Goal: Information Seeking & Learning: Learn about a topic

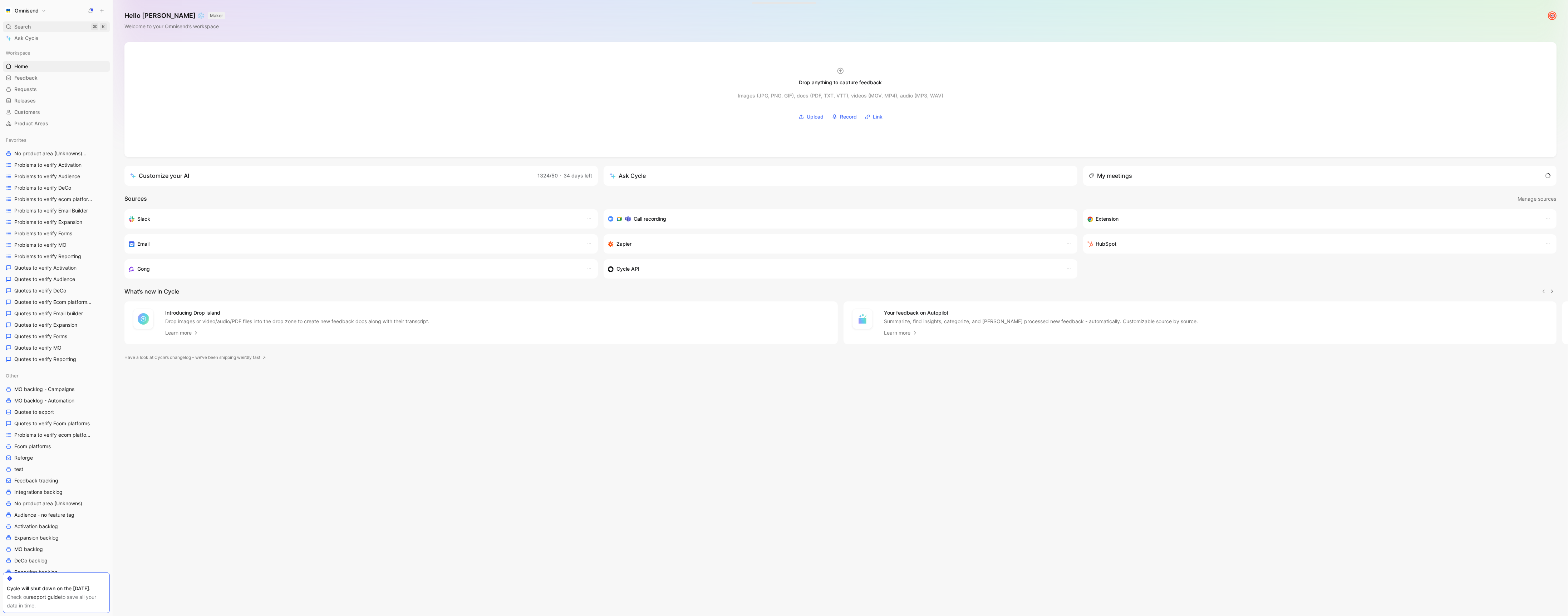
click at [40, 29] on div "Search ⌘ K" at bounding box center [56, 26] width 107 height 11
type input "whatsa"
click at [776, 288] on p "some clients via. Or WhatsA pp or or pop up" at bounding box center [784, 291] width 233 height 11
click at [33, 24] on div "Search ⌘ K" at bounding box center [56, 26] width 107 height 11
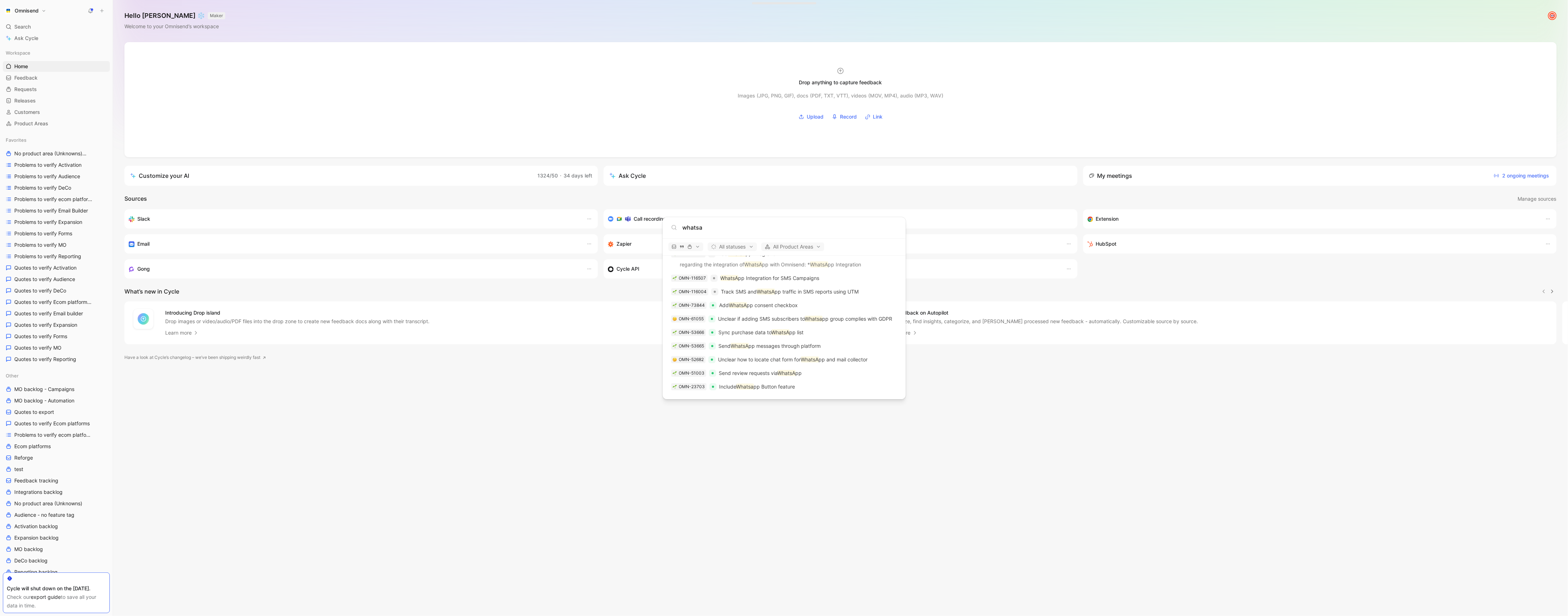
scroll to position [1035, 0]
type input "whatsa"
click at [526, 456] on body "Omnisend Search ⌘ K Ask Cycle Workspace Home G then H Feedback G then F Request…" at bounding box center [784, 308] width 1568 height 616
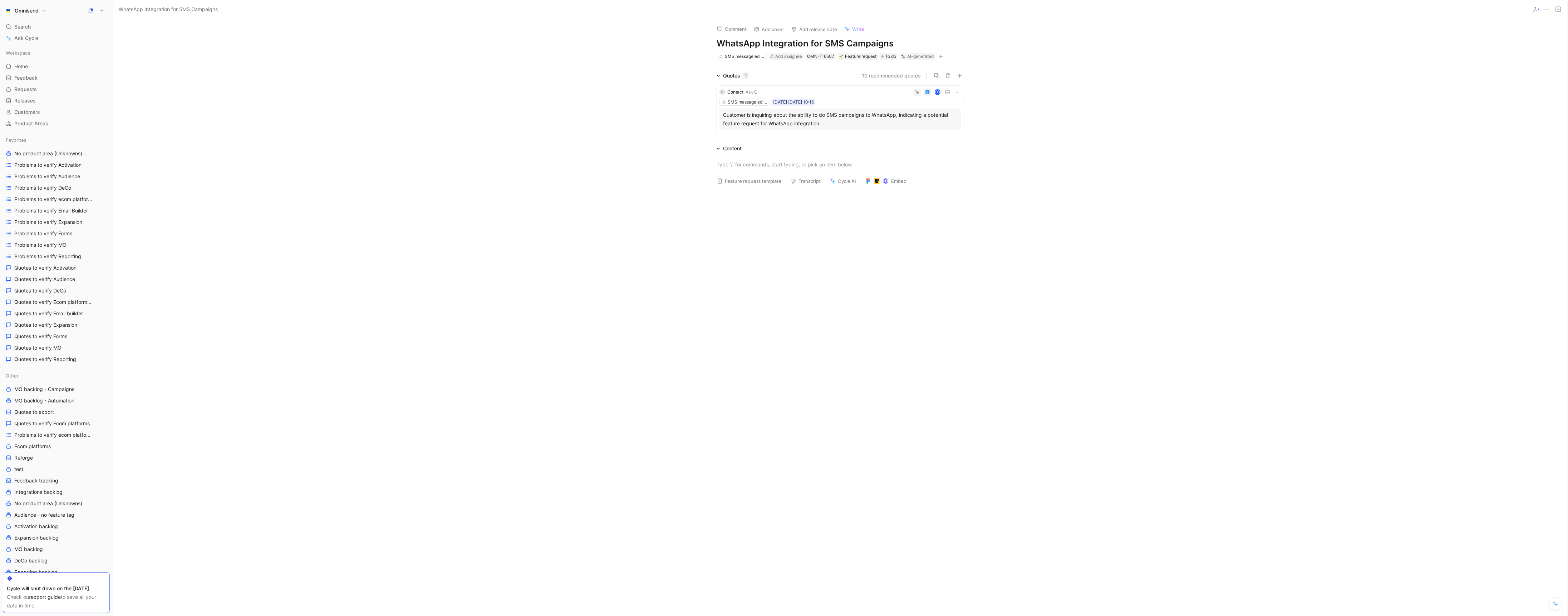
click at [957, 93] on icon at bounding box center [957, 92] width 6 height 6
click at [956, 117] on span "Change request" at bounding box center [939, 116] width 37 height 6
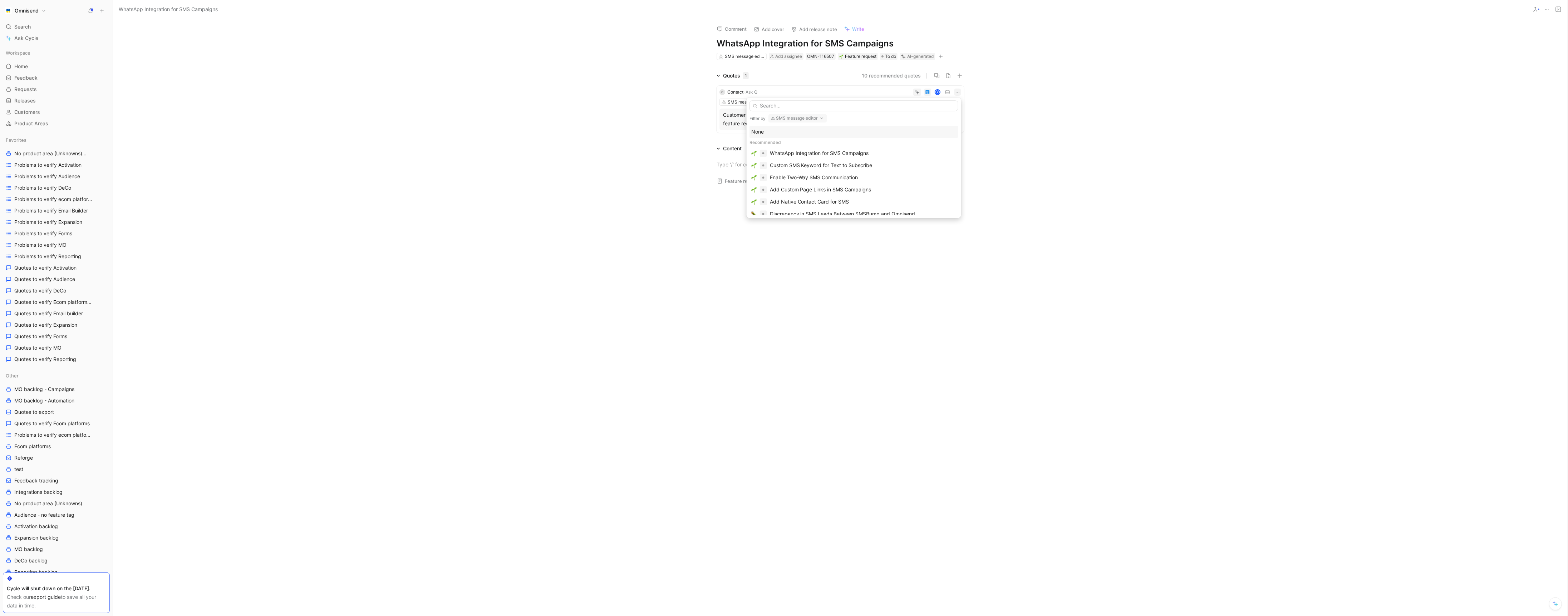
click at [812, 119] on button "SMS message editor" at bounding box center [798, 118] width 59 height 9
click at [798, 145] on div "None" at bounding box center [818, 147] width 94 height 9
click at [793, 107] on input "text" at bounding box center [853, 105] width 208 height 11
type input "whatsa"
click at [840, 133] on span "pp integration" at bounding box center [843, 131] width 33 height 6
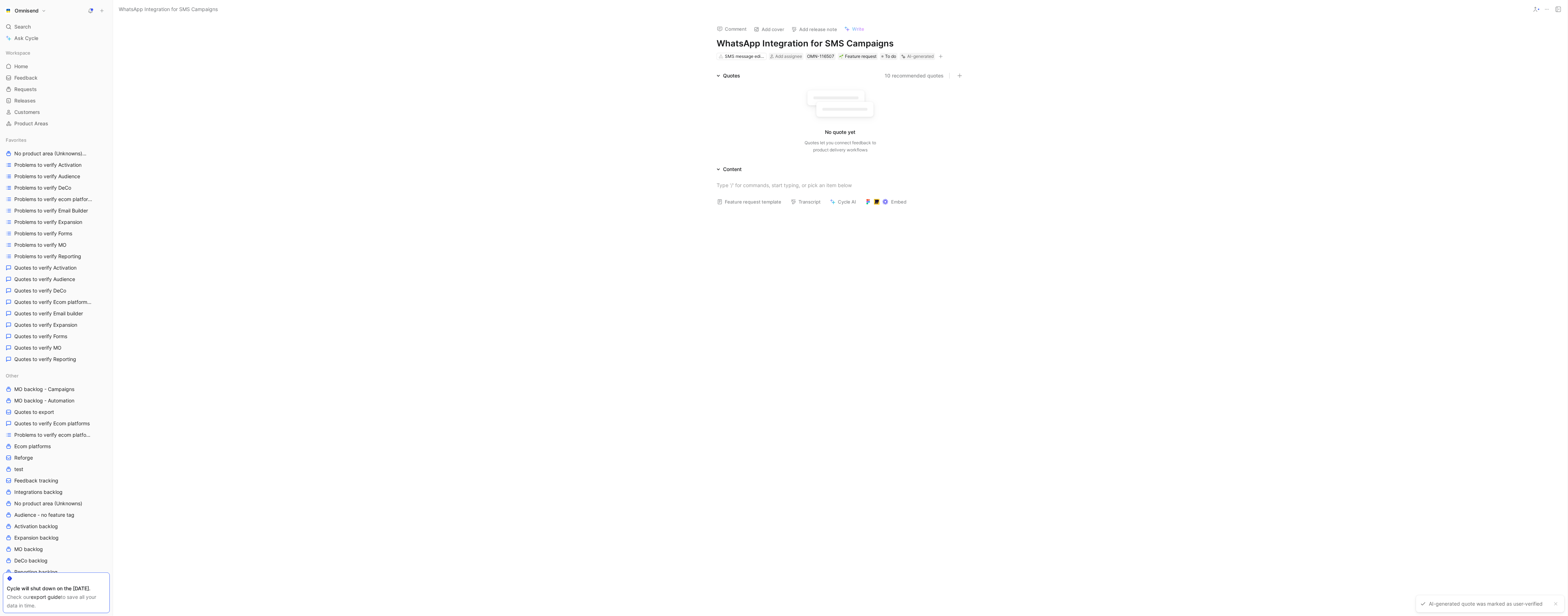
click at [1548, 13] on button at bounding box center [1547, 9] width 10 height 10
click at [1511, 59] on div "Delete" at bounding box center [1516, 56] width 65 height 9
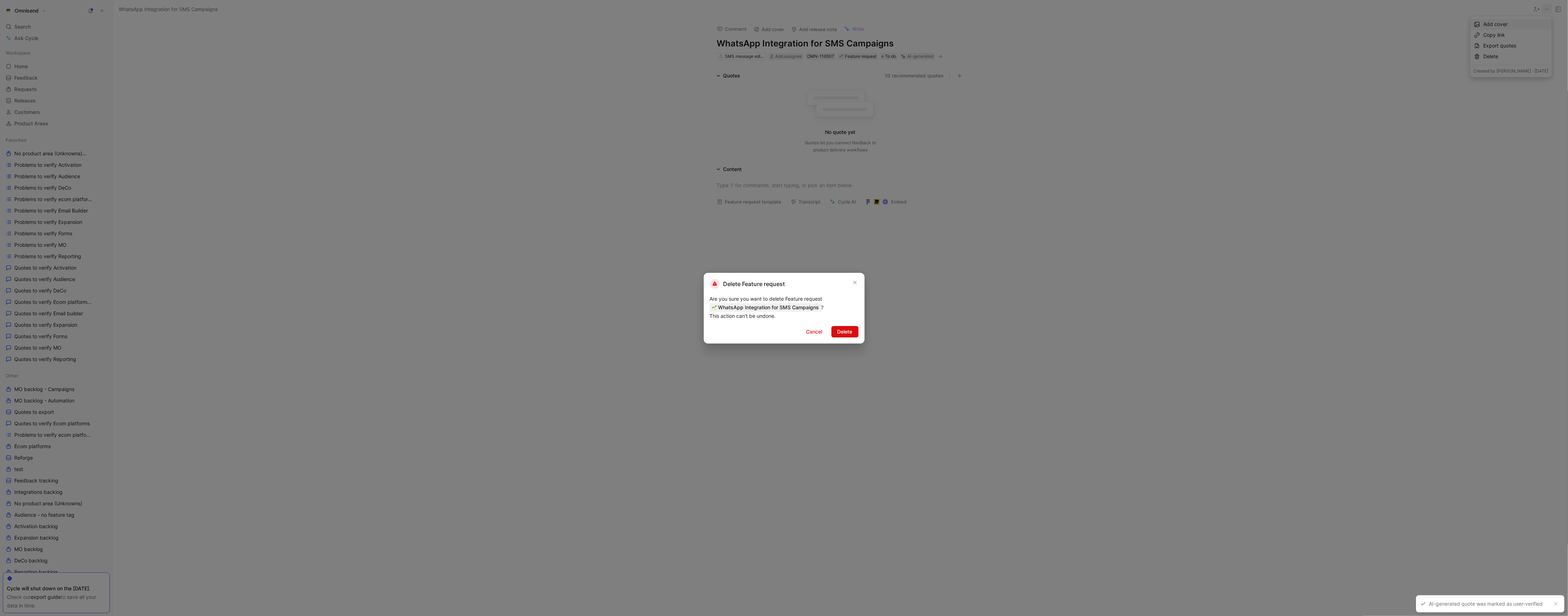
click at [846, 328] on span "Delete" at bounding box center [844, 332] width 15 height 9
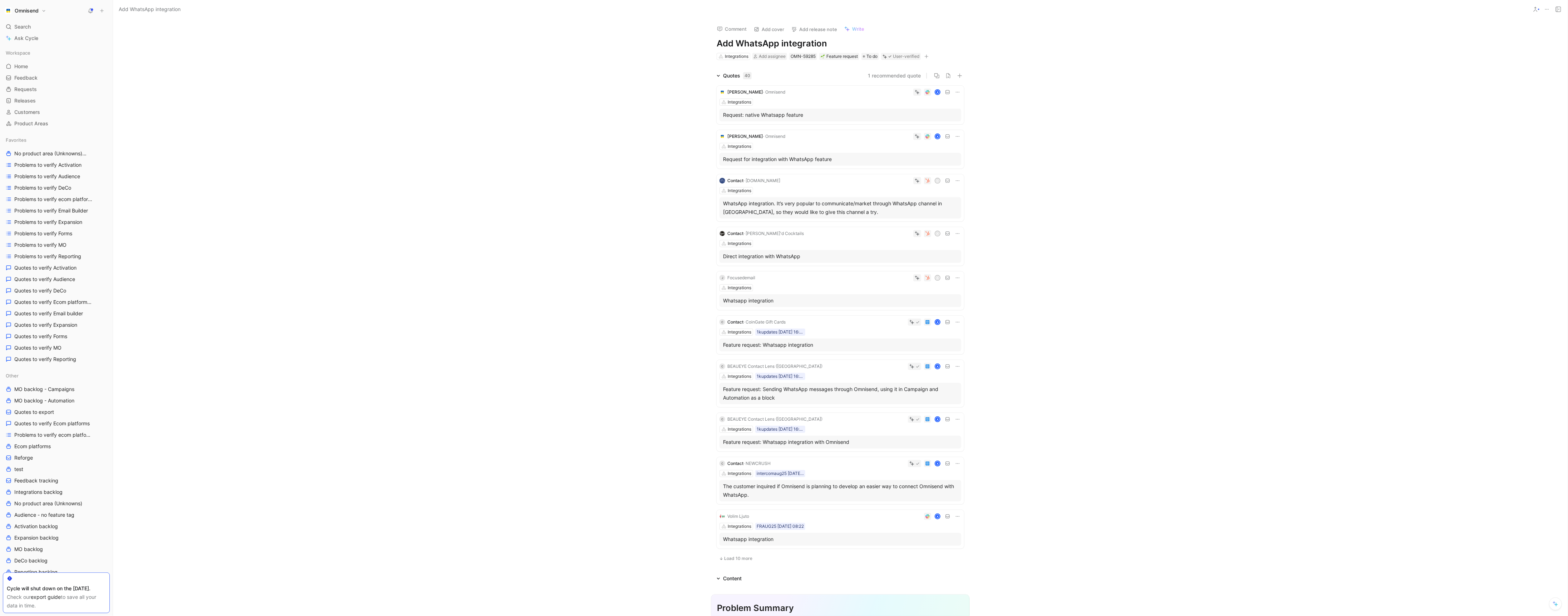
click at [428, 208] on div "Quotes 40 1 recommended quote Konstantine Zarandia · Omnisend K Integrations Re…" at bounding box center [840, 319] width 1454 height 495
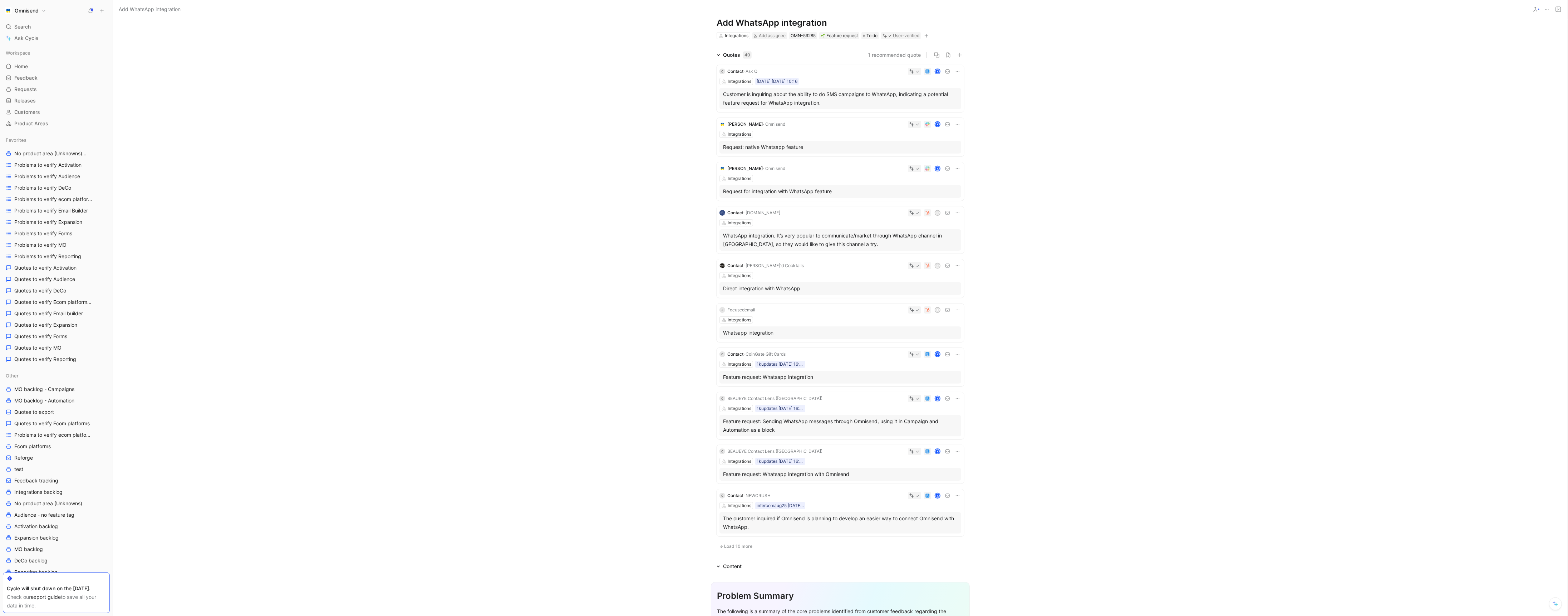
scroll to position [18, 0]
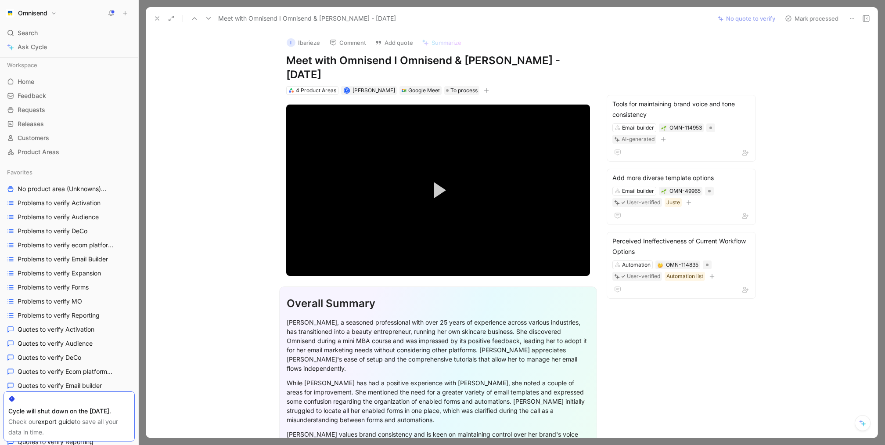
scroll to position [212, 0]
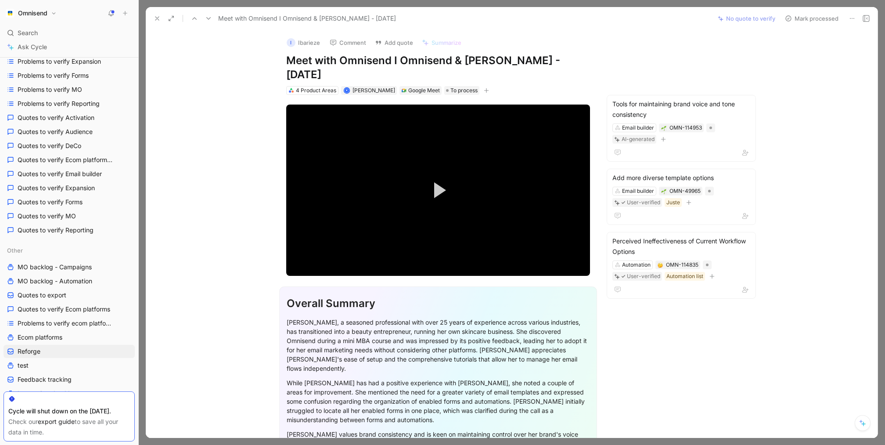
click at [151, 19] on button at bounding box center [157, 18] width 12 height 12
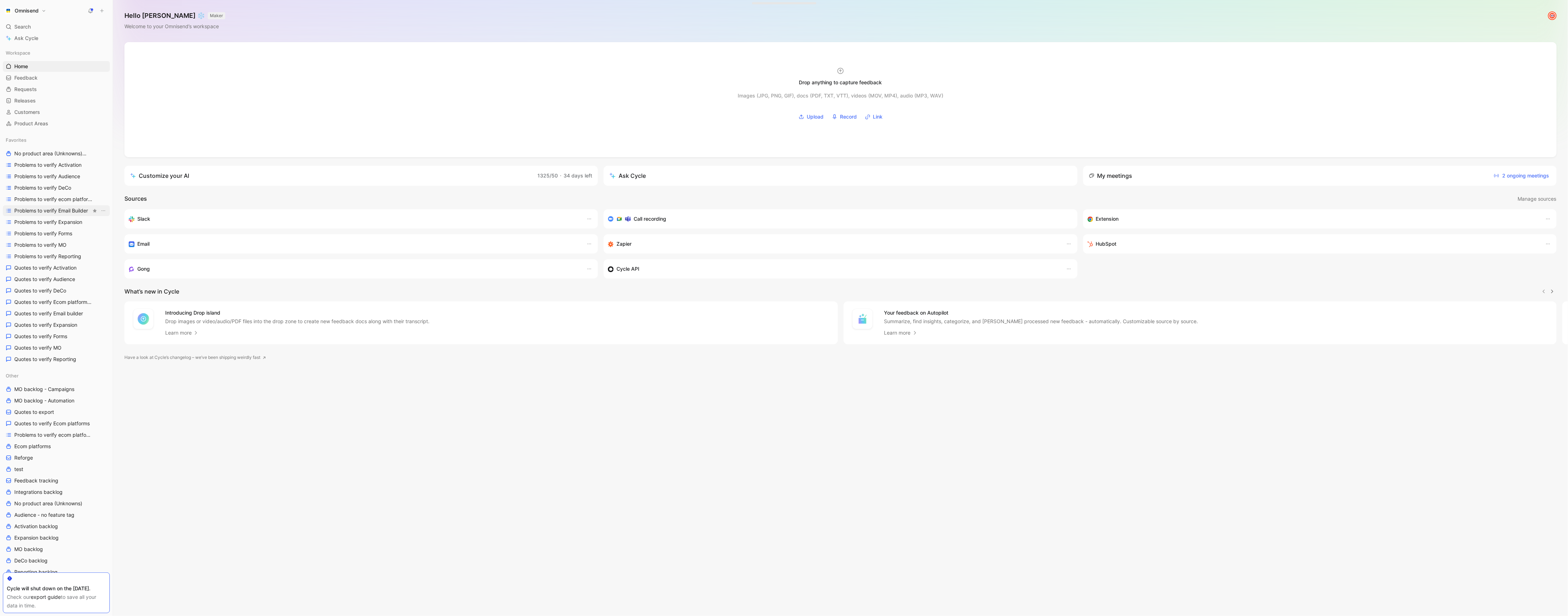
click at [55, 208] on span "Problems to verify Email Builder" at bounding box center [51, 211] width 73 height 7
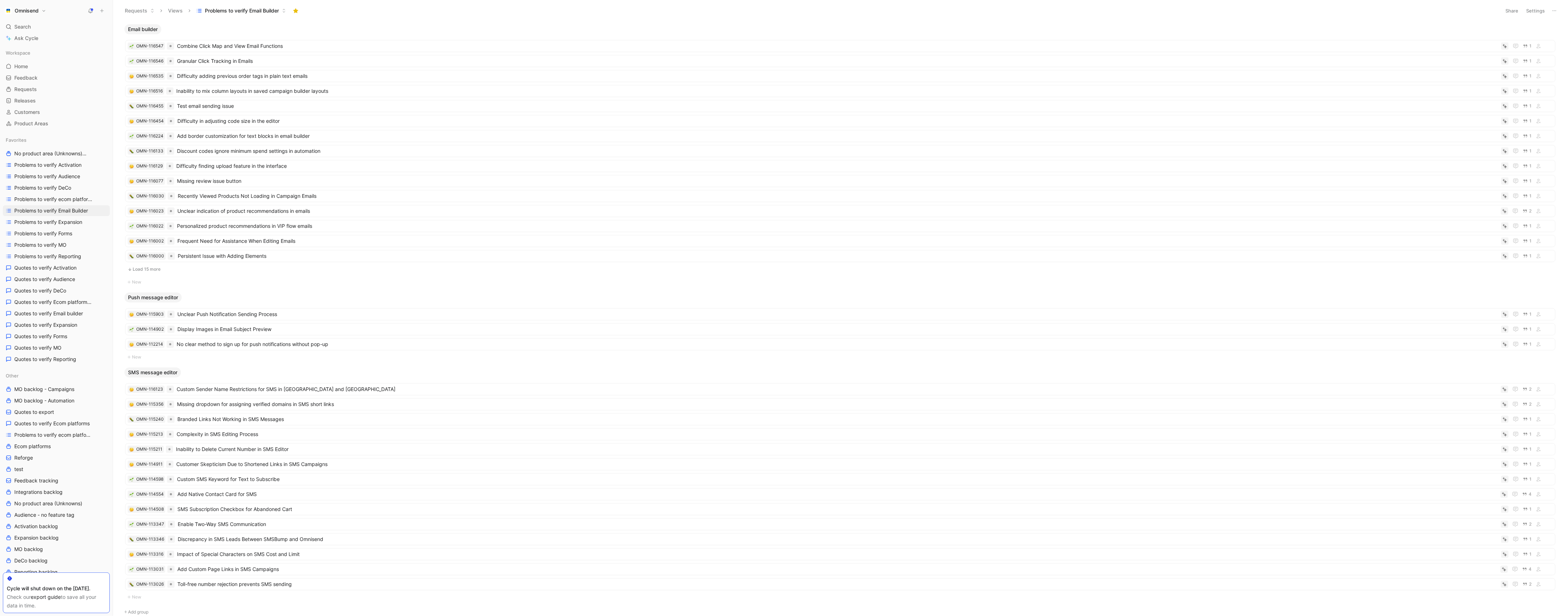
click at [273, 8] on span "Problems to verify Email Builder" at bounding box center [242, 11] width 74 height 7
click at [1540, 11] on button "Settings" at bounding box center [1535, 11] width 25 height 10
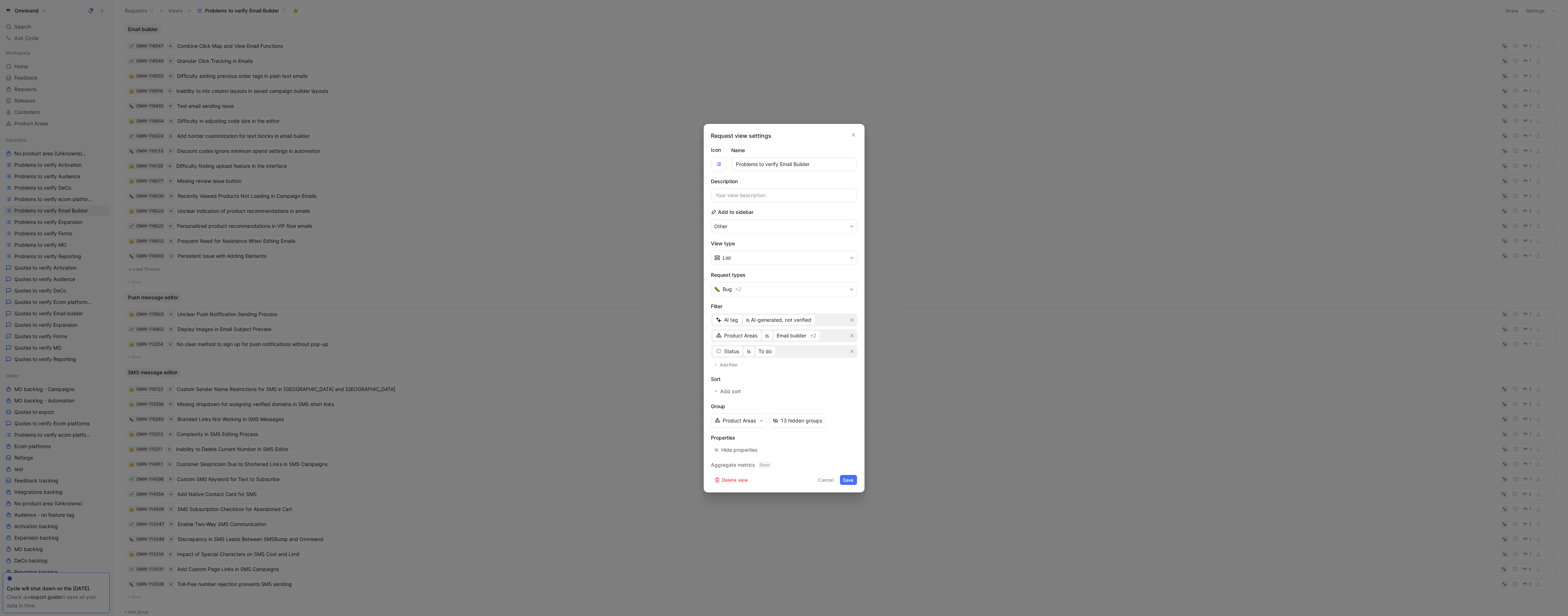
click at [366, 256] on div at bounding box center [784, 308] width 1568 height 616
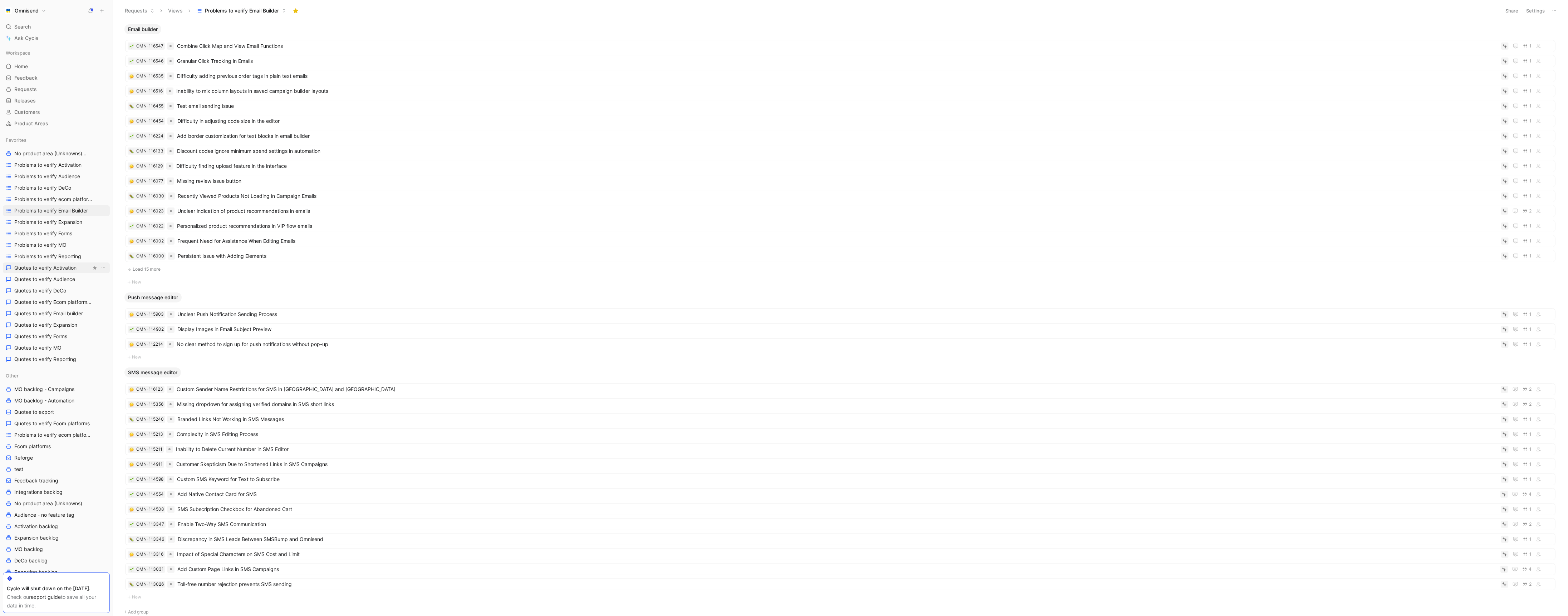
click at [63, 269] on span "Quotes to verify Activation" at bounding box center [46, 268] width 62 height 7
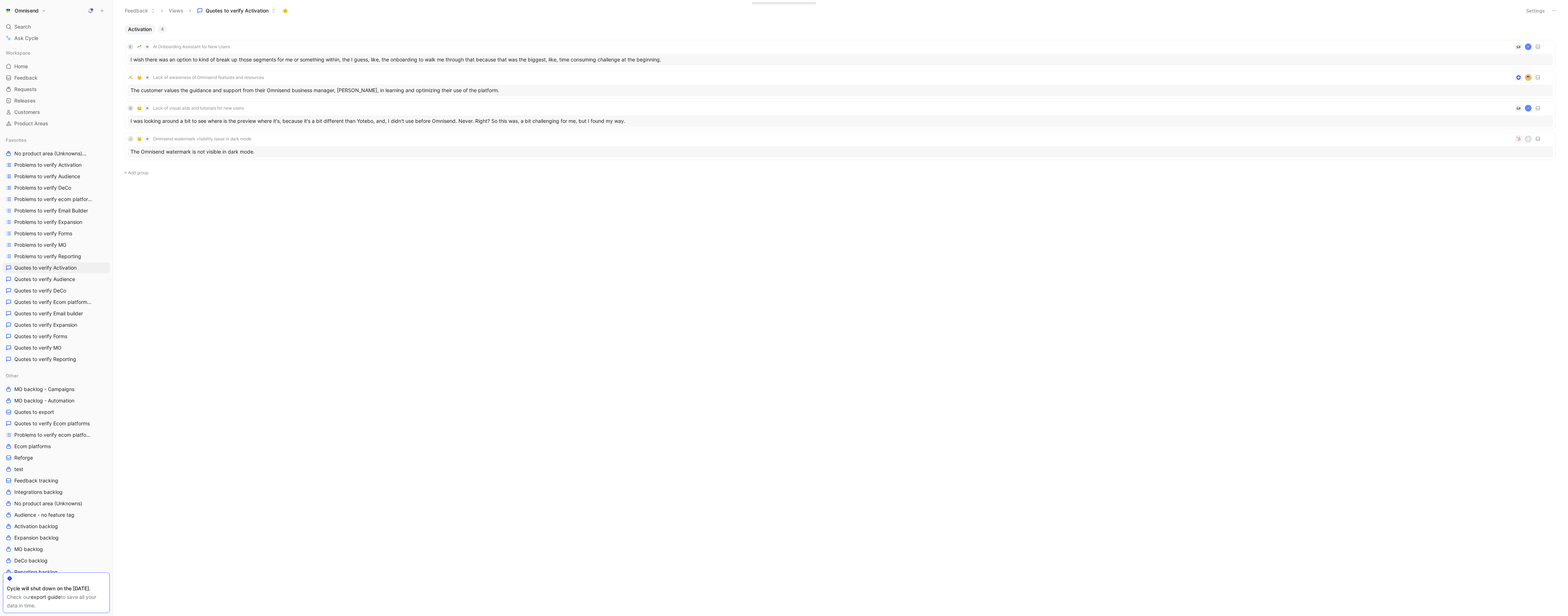
click at [48, 11] on button "Omnisend" at bounding box center [25, 11] width 45 height 10
click at [65, 74] on div "Workspace settings G then S" at bounding box center [49, 73] width 88 height 11
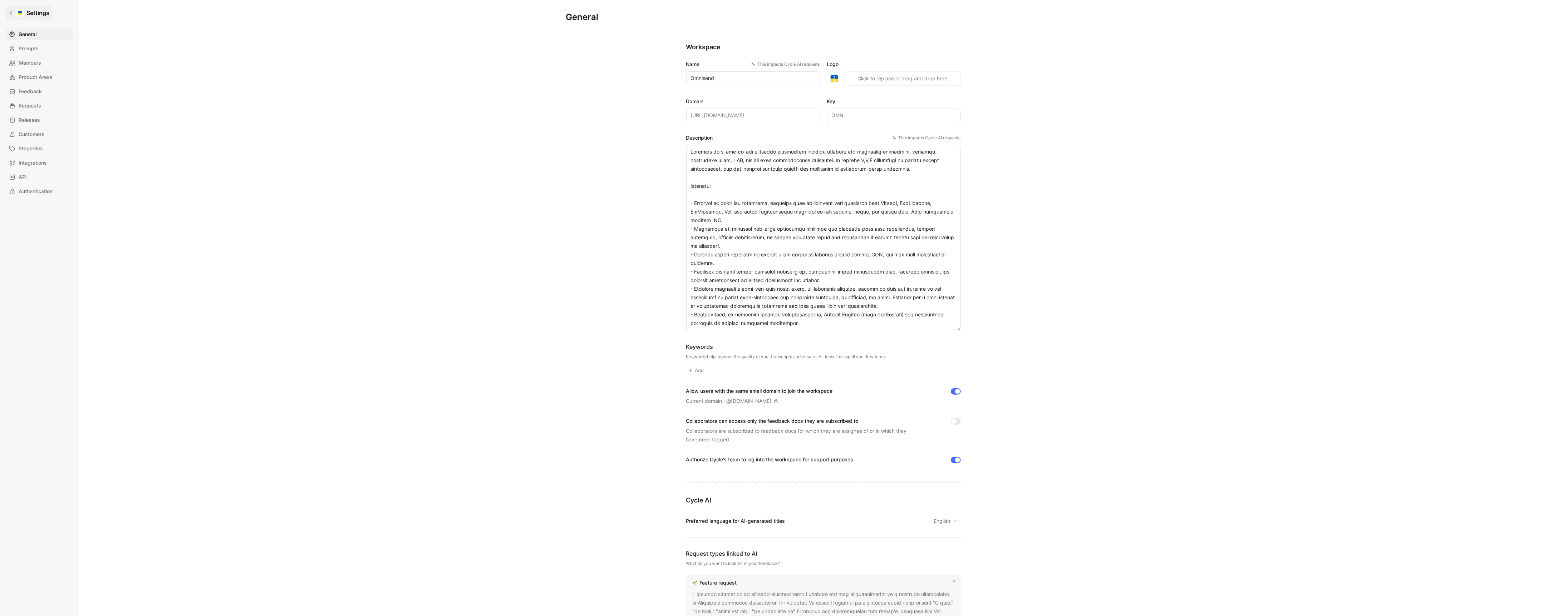
click at [41, 17] on h1 "Settings" at bounding box center [37, 13] width 23 height 9
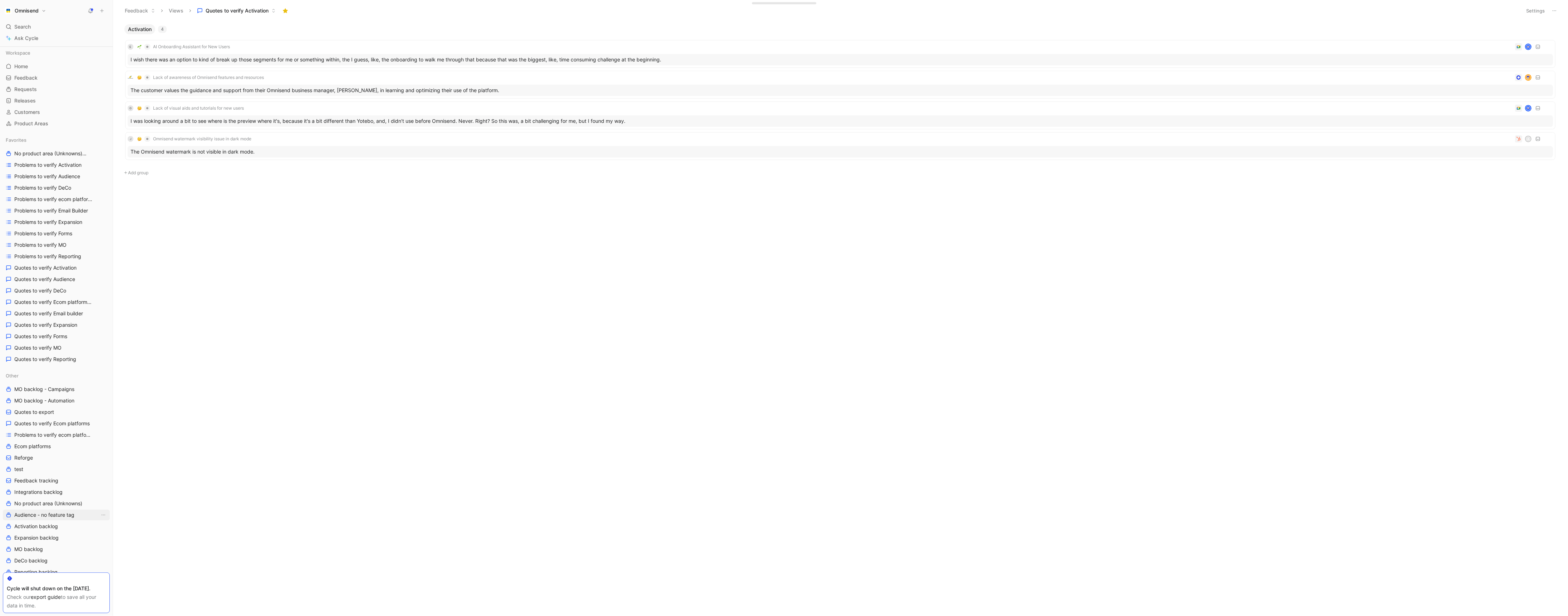
scroll to position [173, 0]
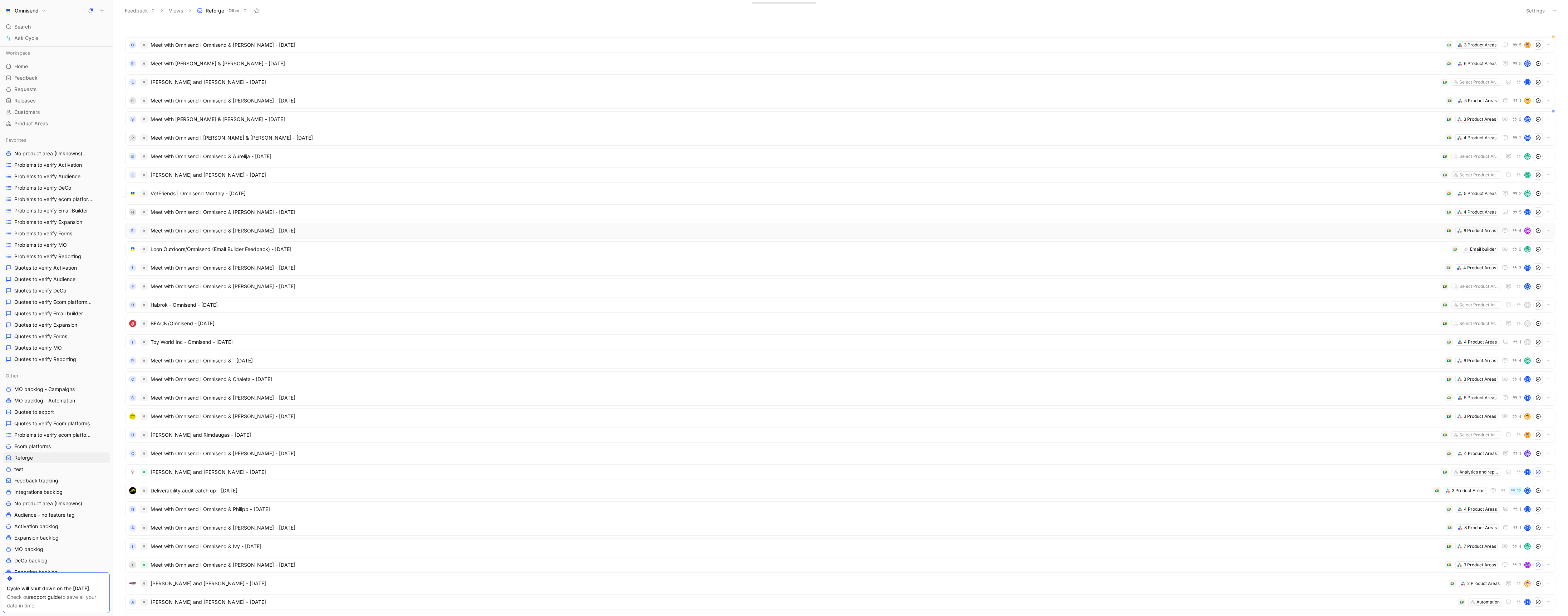
scroll to position [173, 0]
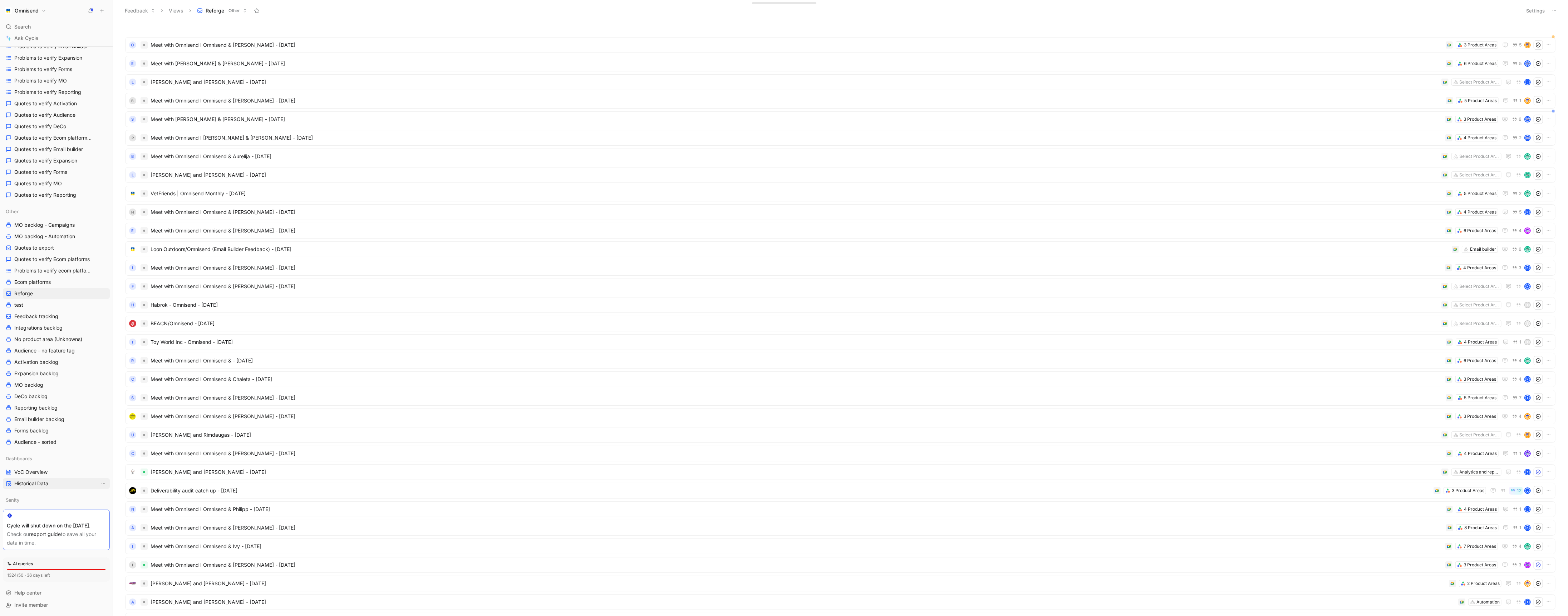
click at [53, 478] on link "Historical Data" at bounding box center [56, 483] width 107 height 11
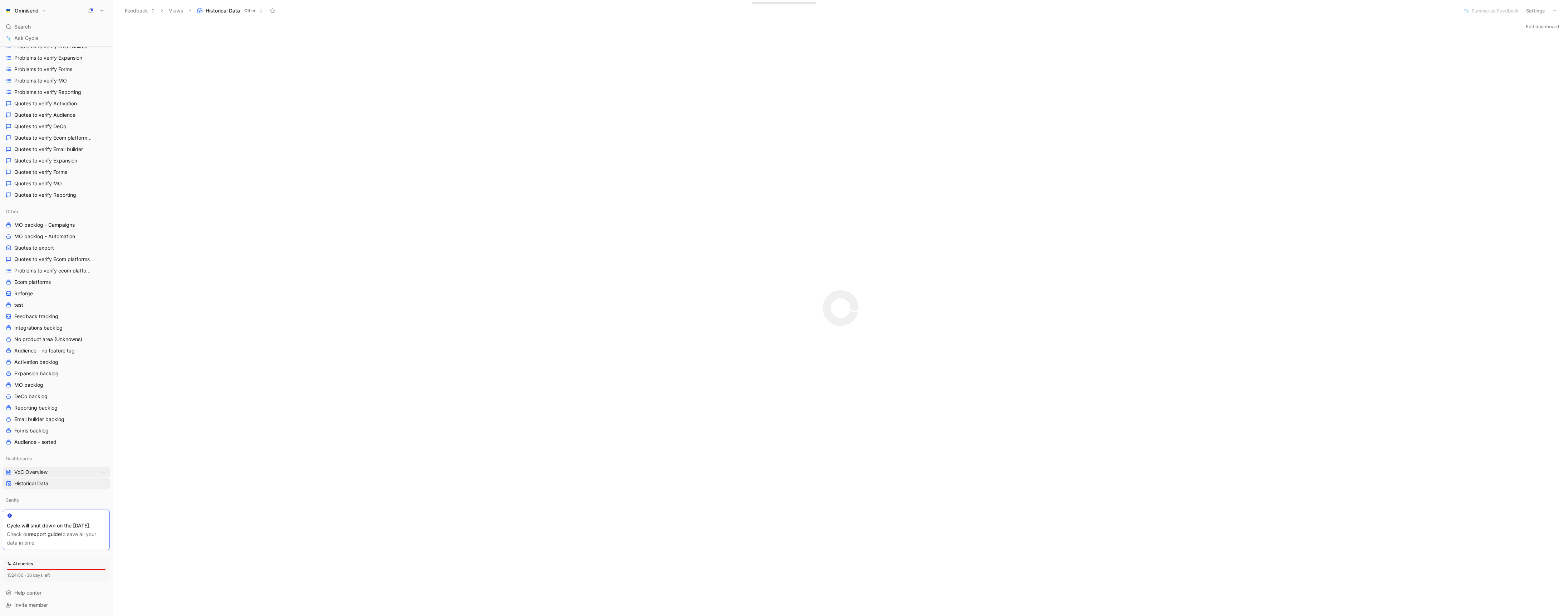
click at [53, 467] on link "VoC Overview" at bounding box center [56, 472] width 107 height 11
